Goal: Transaction & Acquisition: Book appointment/travel/reservation

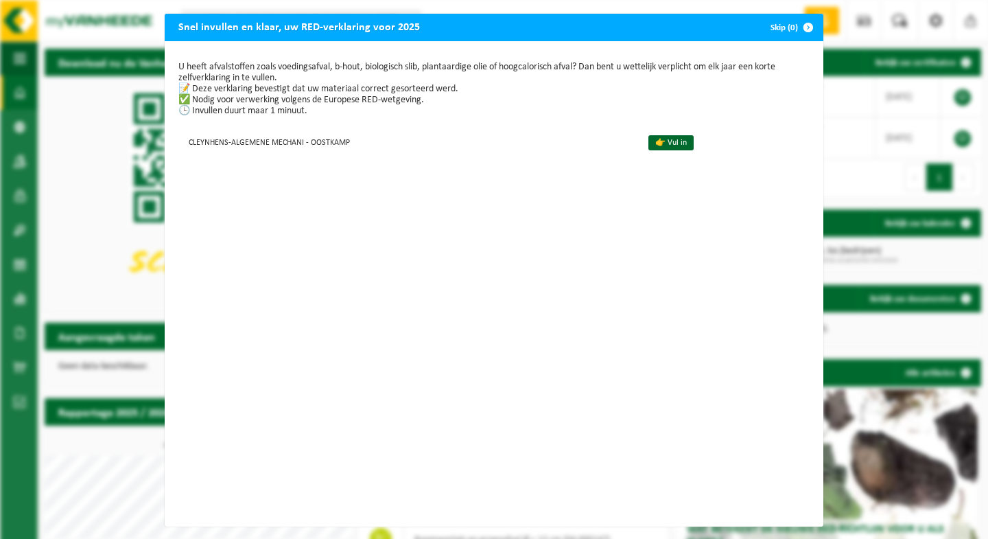
click at [776, 30] on button "Skip (0)" at bounding box center [790, 27] width 62 height 27
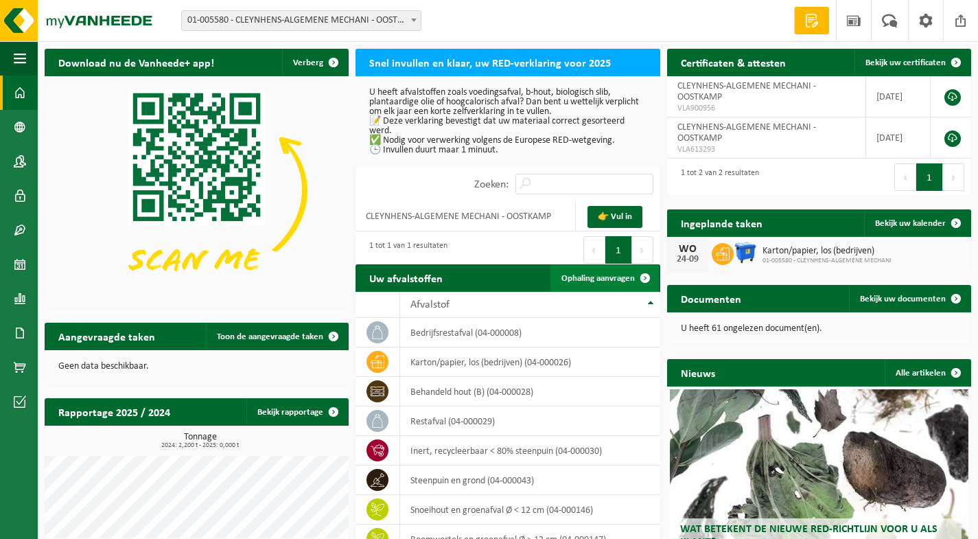
click at [593, 280] on span "Ophaling aanvragen" at bounding box center [597, 278] width 73 height 9
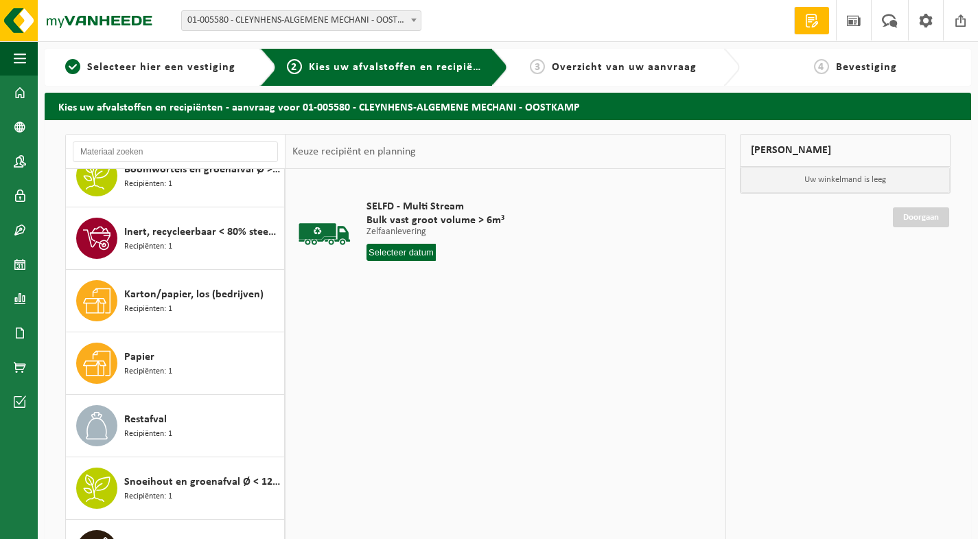
scroll to position [69, 0]
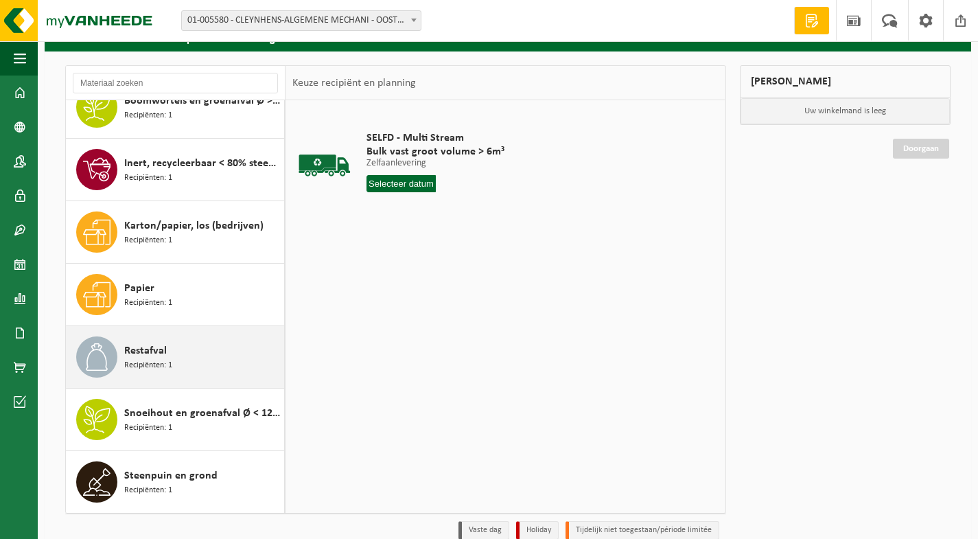
click at [160, 356] on span "Restafval" at bounding box center [145, 350] width 43 height 16
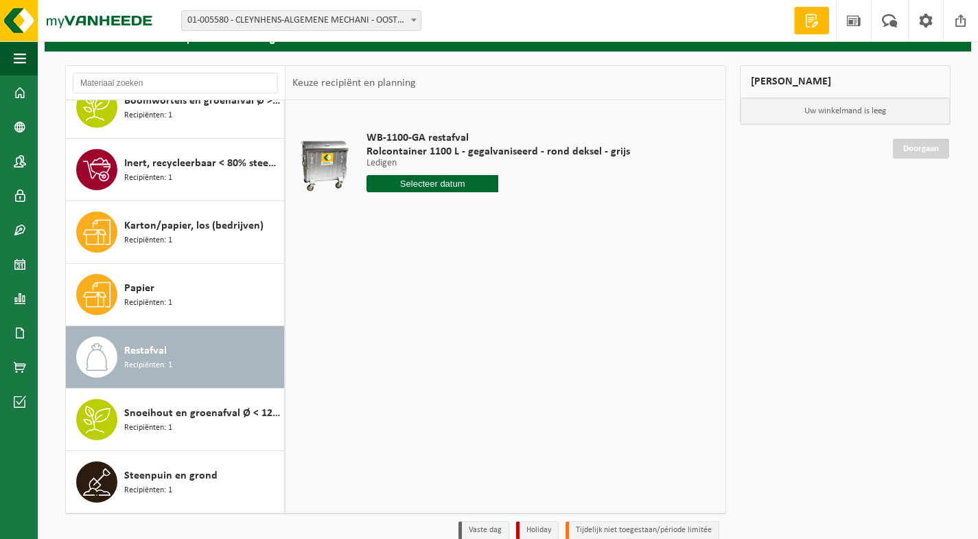
click at [426, 178] on input "text" at bounding box center [432, 183] width 132 height 17
click at [427, 353] on div "27" at bounding box center [427, 349] width 24 height 22
type input "Van [DATE]"
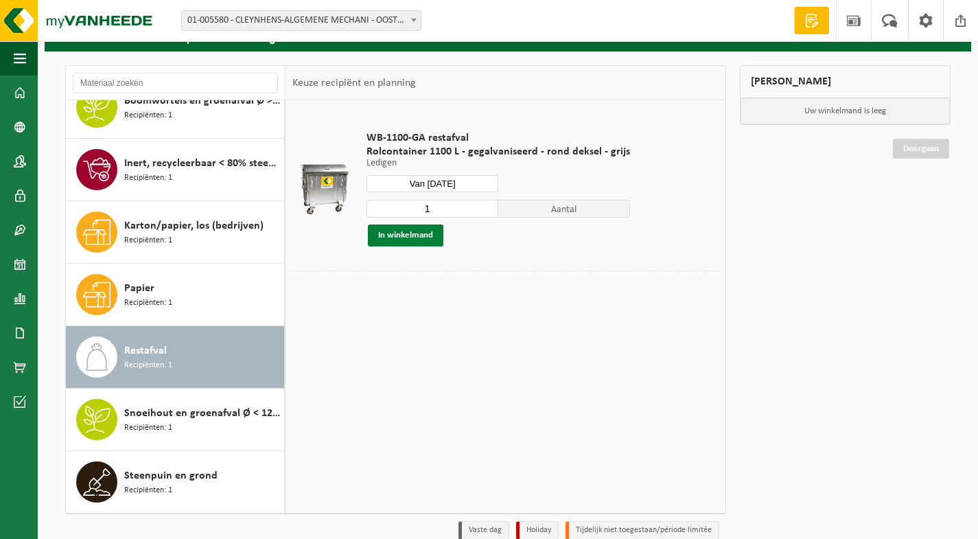
click at [423, 233] on button "In winkelmand" at bounding box center [405, 235] width 75 height 22
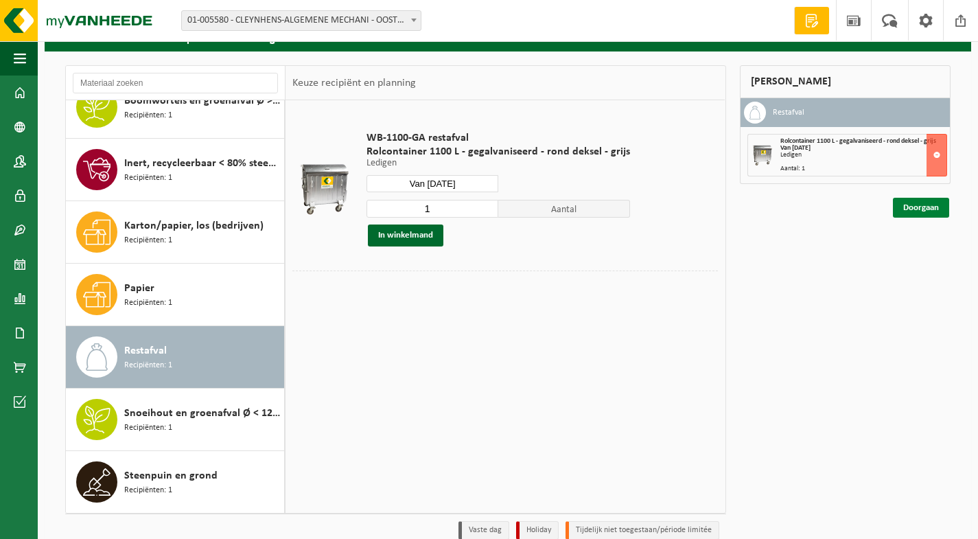
click at [912, 209] on link "Doorgaan" at bounding box center [921, 208] width 56 height 20
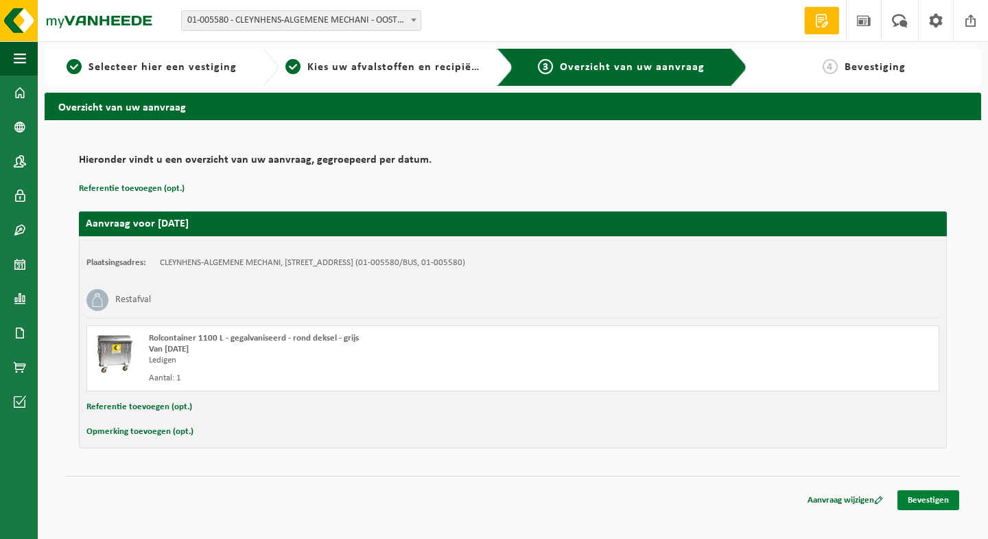
click at [940, 498] on link "Bevestigen" at bounding box center [928, 500] width 62 height 20
